Goal: Task Accomplishment & Management: Use online tool/utility

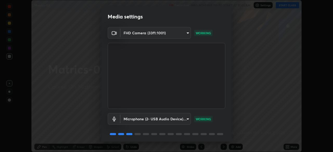
scroll to position [18, 0]
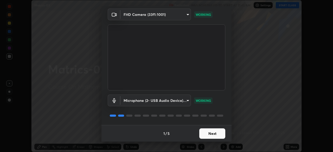
click at [220, 132] on button "Next" at bounding box center [212, 133] width 26 height 10
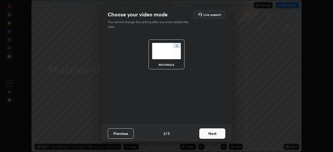
scroll to position [0, 0]
click at [221, 130] on button "Next" at bounding box center [212, 133] width 26 height 10
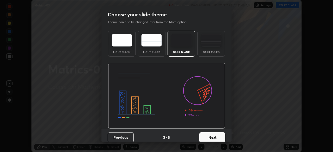
click at [219, 135] on button "Next" at bounding box center [212, 137] width 26 height 10
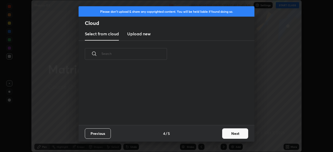
scroll to position [58, 167]
click at [242, 134] on button "Next" at bounding box center [235, 133] width 26 height 10
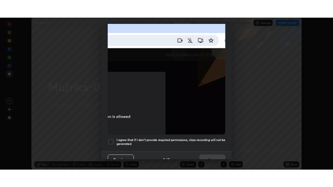
scroll to position [125, 0]
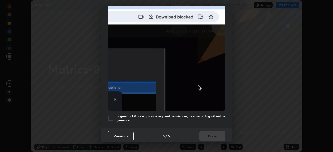
click at [214, 114] on h5 "I agree that if I don't provide required permissions, class recording will not …" at bounding box center [171, 118] width 109 height 8
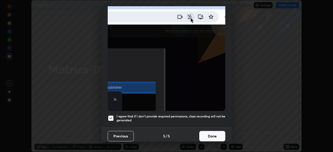
click at [218, 133] on button "Done" at bounding box center [212, 136] width 26 height 10
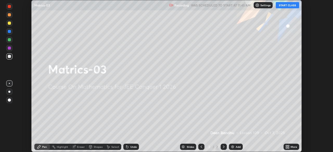
click at [286, 147] on icon at bounding box center [286, 147] width 1 height 1
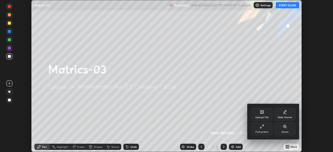
click at [260, 128] on icon at bounding box center [262, 127] width 4 height 4
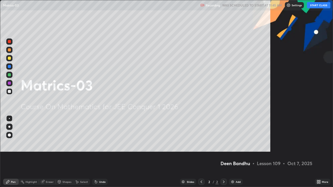
scroll to position [187, 333]
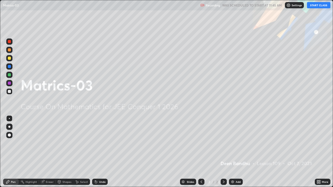
click at [317, 6] on button "START CLASS" at bounding box center [318, 5] width 23 height 6
click at [236, 152] on div "Add" at bounding box center [238, 182] width 5 height 3
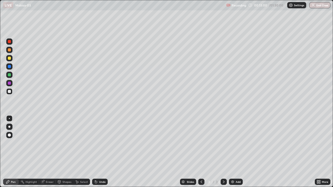
click at [10, 58] on div at bounding box center [9, 58] width 3 height 3
click at [9, 67] on div at bounding box center [9, 66] width 3 height 3
click at [48, 152] on div "Eraser" at bounding box center [50, 182] width 8 height 3
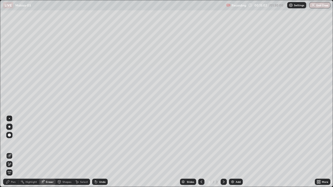
click at [16, 152] on div "Pen" at bounding box center [11, 182] width 16 height 6
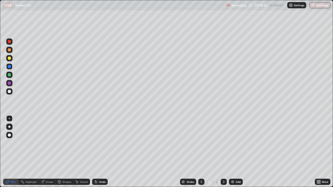
click at [236, 152] on div "Add" at bounding box center [238, 182] width 5 height 3
click at [47, 152] on div "Eraser" at bounding box center [47, 182] width 17 height 6
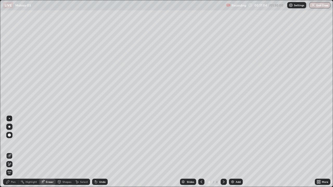
click at [11, 152] on div "Pen" at bounding box center [13, 182] width 5 height 3
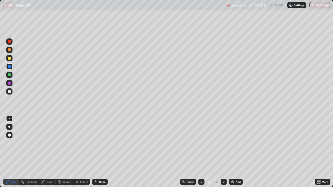
click at [237, 152] on div "Add" at bounding box center [238, 182] width 5 height 3
click at [50, 152] on div "Eraser" at bounding box center [50, 182] width 8 height 3
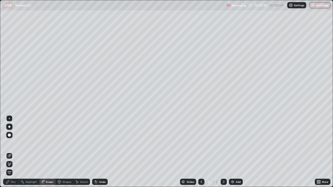
click at [12, 152] on div "Pen" at bounding box center [13, 182] width 5 height 3
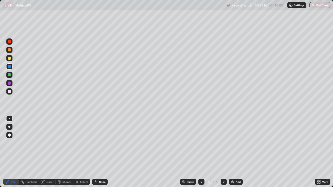
click at [236, 152] on div "Add" at bounding box center [238, 182] width 5 height 3
click at [201, 152] on icon at bounding box center [201, 182] width 4 height 4
click at [224, 152] on icon at bounding box center [224, 182] width 4 height 4
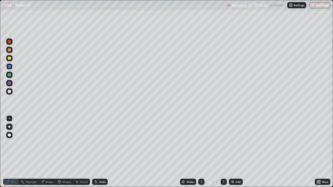
click at [201, 152] on icon at bounding box center [201, 182] width 4 height 4
click at [223, 152] on icon at bounding box center [224, 182] width 4 height 4
click at [222, 152] on icon at bounding box center [224, 182] width 4 height 4
click at [224, 152] on icon at bounding box center [224, 182] width 4 height 4
click at [201, 152] on icon at bounding box center [202, 182] width 2 height 3
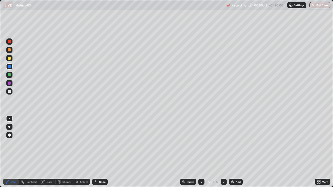
click at [224, 152] on icon at bounding box center [224, 182] width 4 height 4
click at [239, 152] on div "Add" at bounding box center [238, 182] width 5 height 3
click at [321, 5] on button "End Class" at bounding box center [319, 5] width 21 height 6
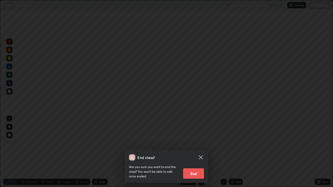
click at [201, 152] on button "End" at bounding box center [193, 174] width 21 height 10
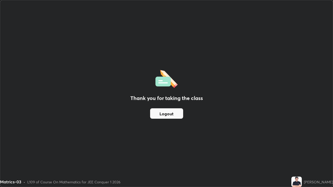
click at [178, 112] on button "Logout" at bounding box center [166, 113] width 33 height 10
